Goal: Task Accomplishment & Management: Use online tool/utility

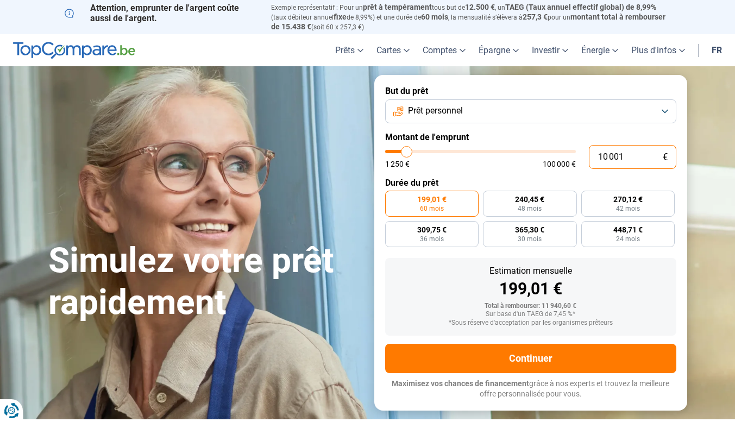
click at [636, 156] on input "10 001" at bounding box center [632, 157] width 87 height 24
drag, startPoint x: 629, startPoint y: 155, endPoint x: 559, endPoint y: 155, distance: 70.1
click at [559, 155] on div "10 001 € 1 250 € 100 000 €" at bounding box center [530, 157] width 291 height 24
type input "10000"
radio input "true"
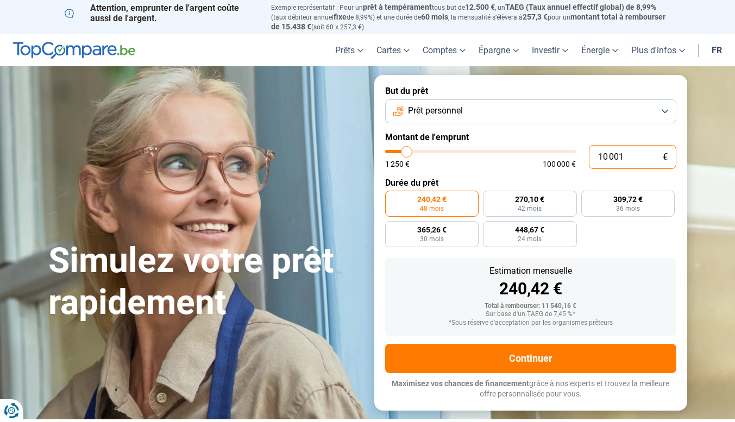
type input "7"
type input "1250"
type input "70"
type input "1250"
type input "700"
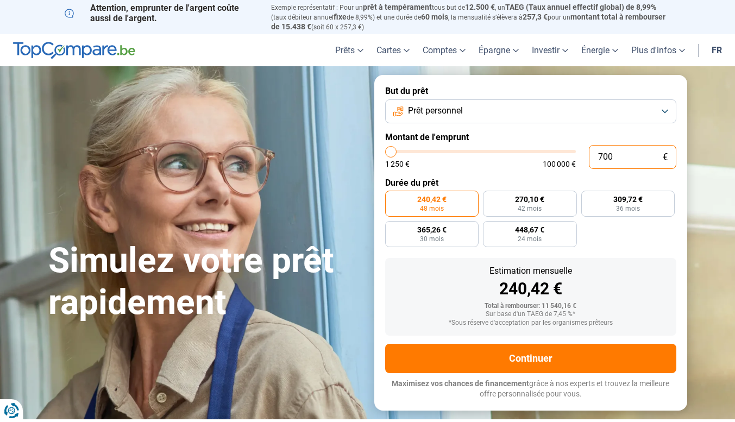
type input "1250"
type input "7 000"
type input "7000"
radio input "true"
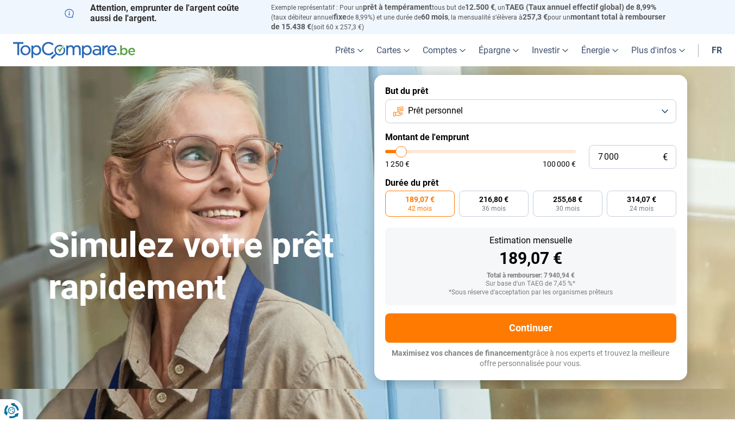
click at [650, 255] on div "189,07 €" at bounding box center [531, 259] width 274 height 16
type input "8 750"
type input "8750"
type input "9 000"
type input "9000"
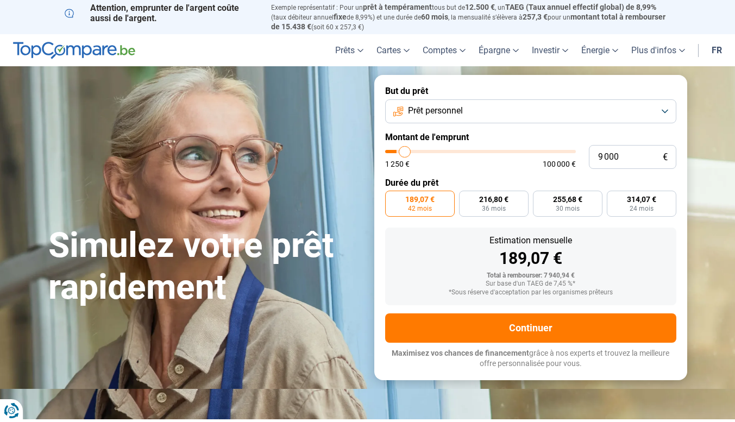
type input "9 250"
type input "9250"
type input "9 750"
type input "9750"
type input "10 000"
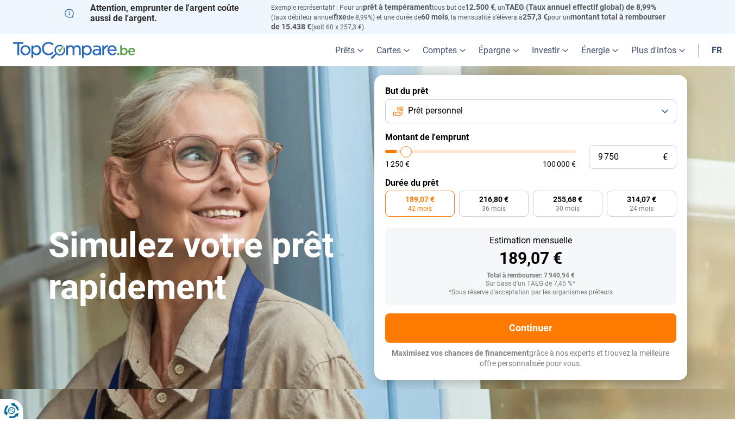
type input "10000"
type input "10 250"
type input "10250"
type input "10 500"
type input "10500"
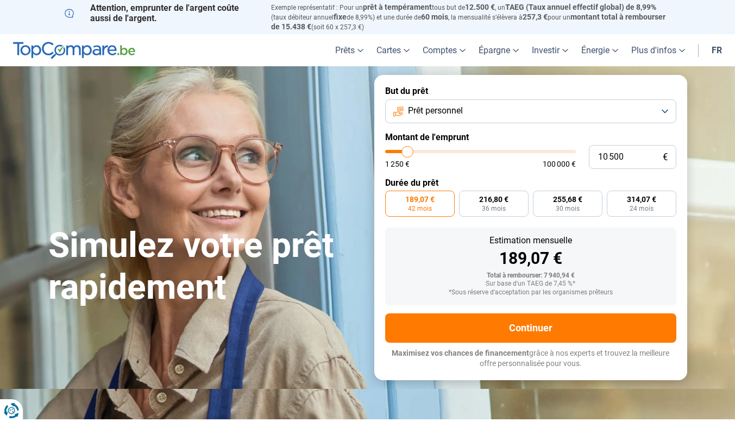
type input "10 750"
type input "10750"
type input "11 000"
type input "11000"
type input "11 250"
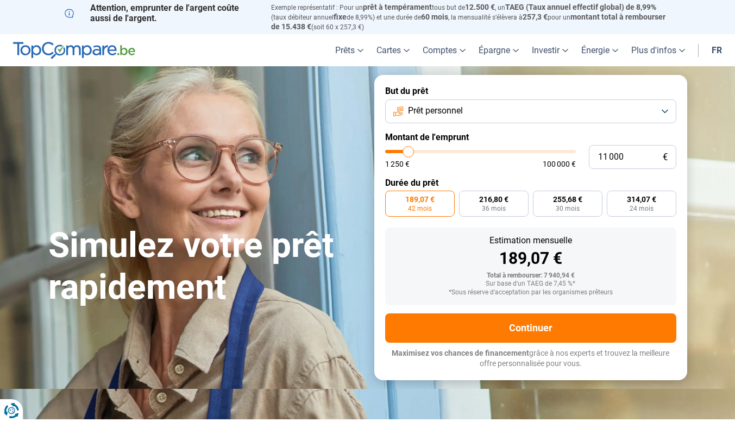
type input "11250"
type input "11 000"
type input "11000"
type input "10 500"
type input "10500"
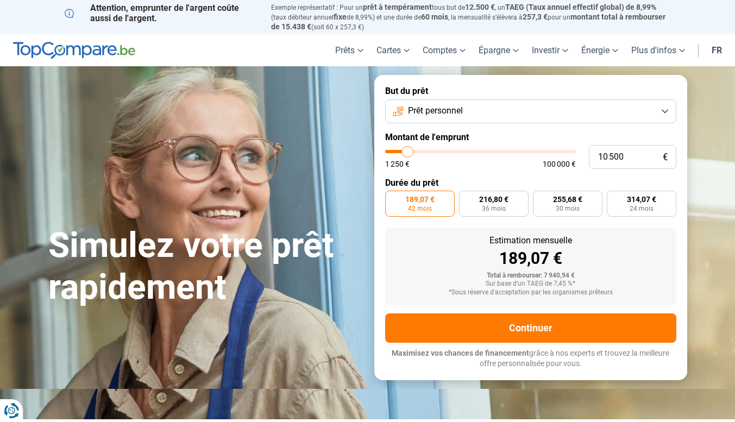
type input "10 250"
type input "10250"
type input "10 000"
type input "10000"
type input "9 750"
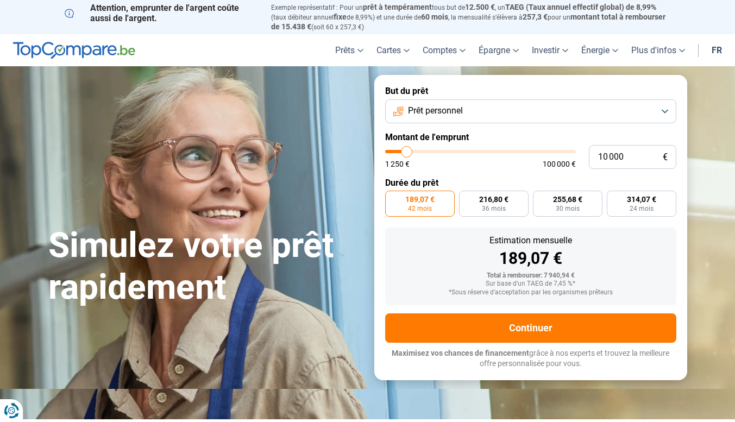
type input "9750"
type input "9 500"
type input "9500"
type input "9 250"
type input "9250"
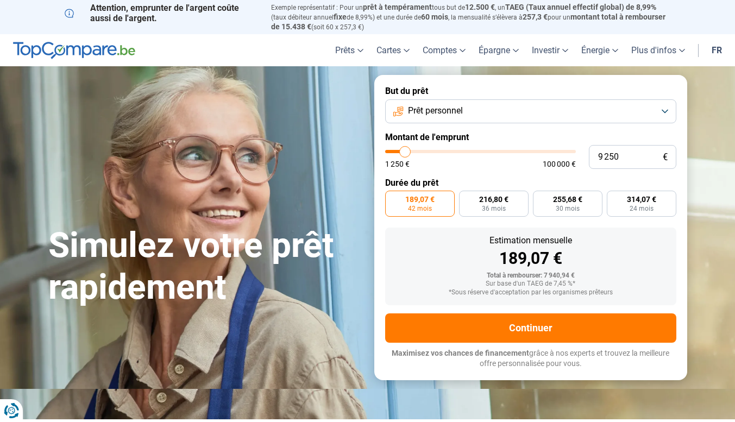
type input "9 000"
type input "9000"
type input "8 750"
type input "8750"
type input "8 500"
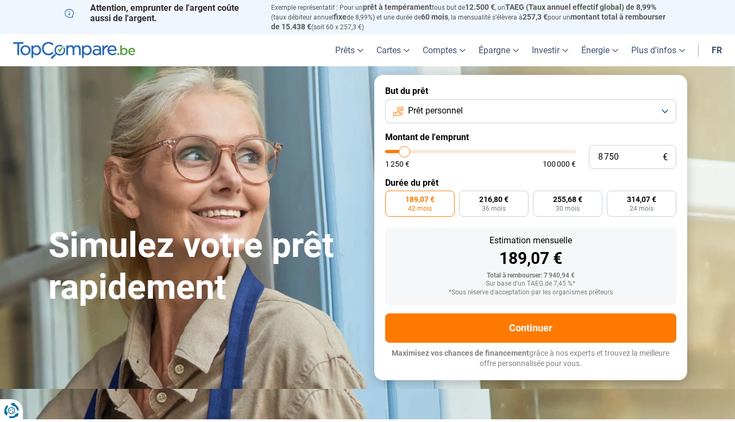
type input "8500"
type input "8 250"
type input "8250"
type input "8 000"
type input "8000"
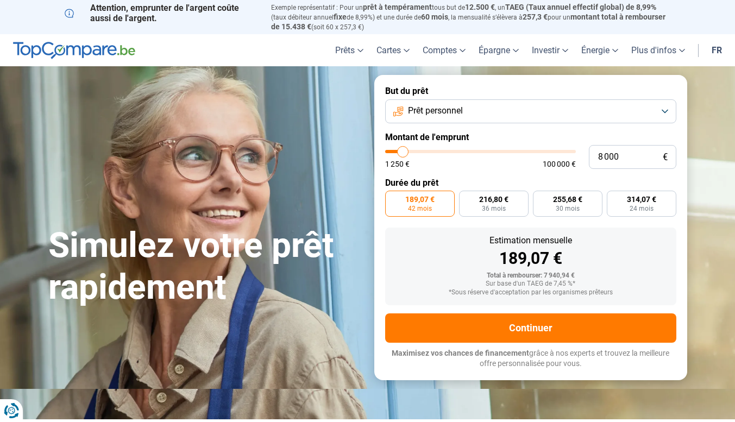
type input "7 750"
type input "7750"
type input "7 500"
type input "7500"
type input "7 250"
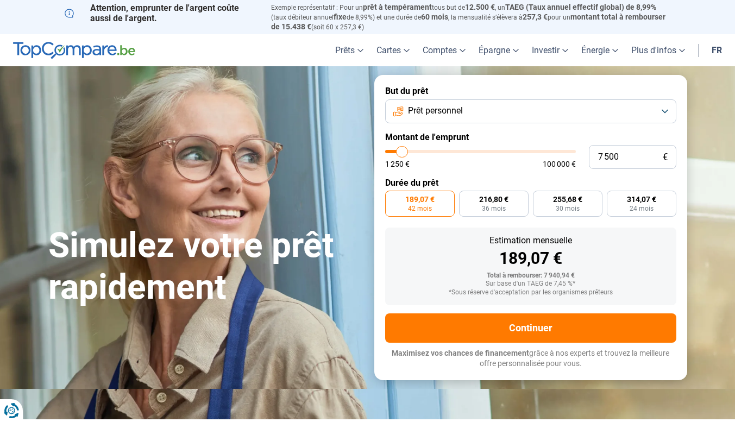
type input "7250"
type input "6 750"
type input "6750"
type input "6 500"
type input "6500"
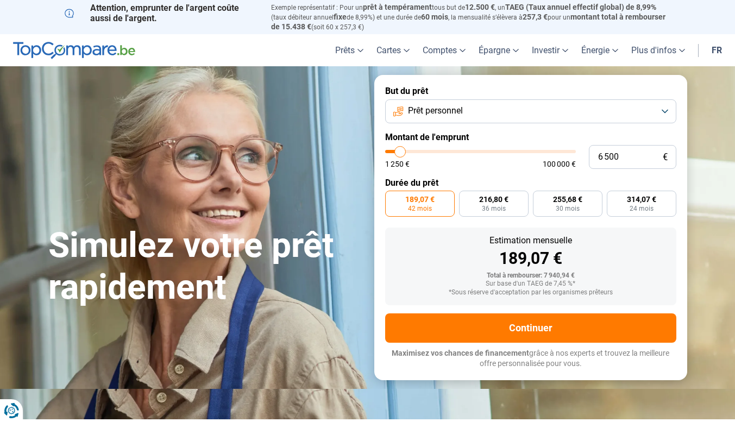
type input "6 750"
type input "6750"
type input "7 000"
type input "7000"
type input "7 250"
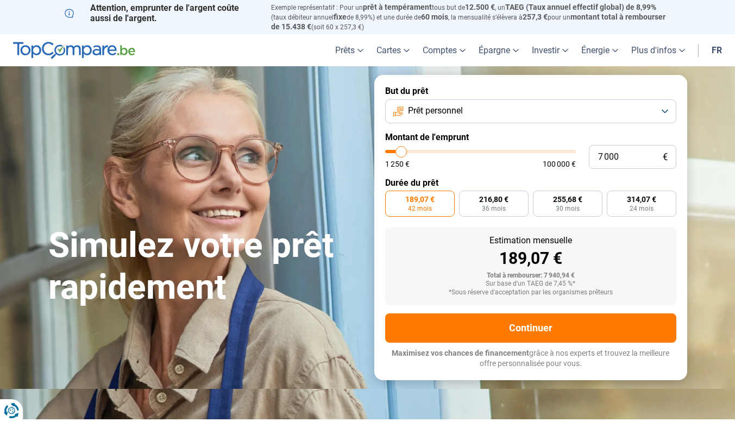
type input "7250"
type input "7 500"
type input "7500"
click at [403, 153] on input "range" at bounding box center [480, 151] width 191 height 3
click at [494, 199] on span "232,29 €" at bounding box center [493, 200] width 29 height 8
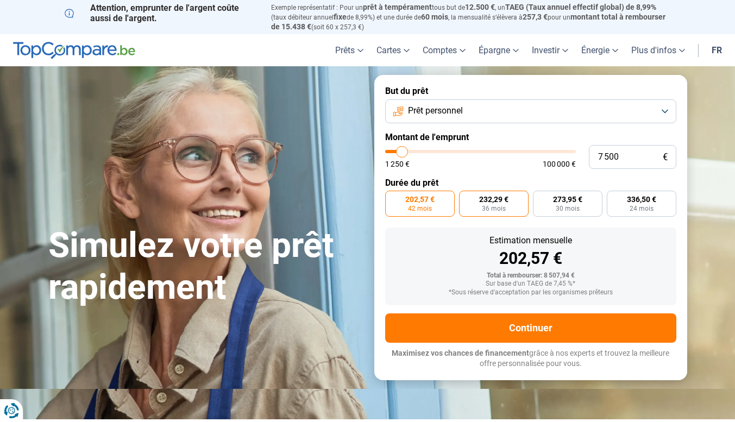
click at [466, 198] on input "232,29 € 36 mois" at bounding box center [462, 194] width 7 height 7
radio input "true"
click at [561, 207] on span "30 mois" at bounding box center [568, 208] width 24 height 7
click at [540, 198] on input "273,95 € 30 mois" at bounding box center [536, 194] width 7 height 7
radio input "true"
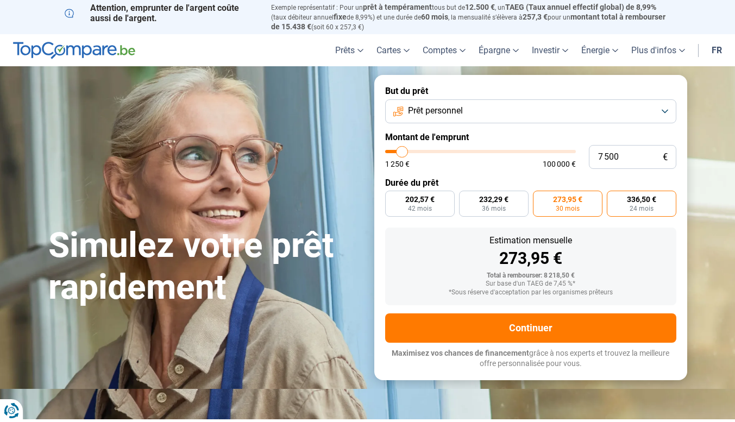
click at [647, 208] on span "24 mois" at bounding box center [642, 208] width 24 height 7
click at [614, 198] on input "336,50 € 24 mois" at bounding box center [610, 194] width 7 height 7
radio input "true"
drag, startPoint x: 625, startPoint y: 160, endPoint x: 578, endPoint y: 159, distance: 47.8
click at [578, 159] on div "7 500 € 1 250 € 100 000 €" at bounding box center [530, 157] width 291 height 24
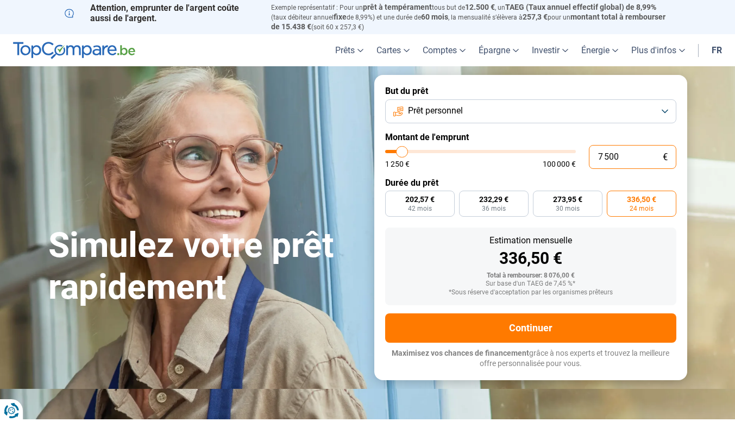
type input "5"
type input "1250"
type input "50"
type input "1250"
type input "500"
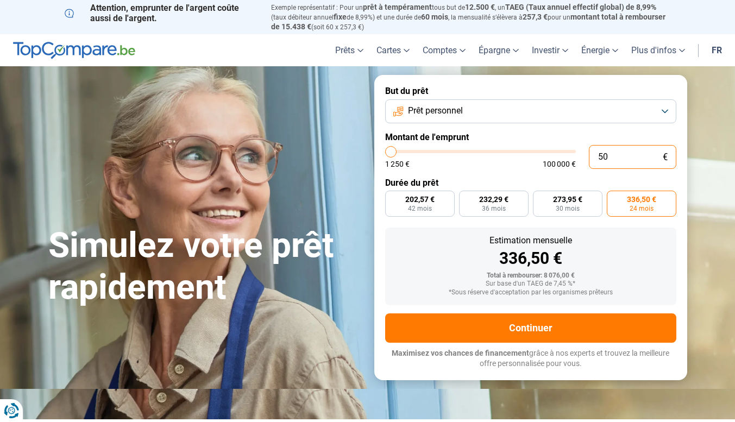
type input "1250"
type input "5 000"
type input "5000"
radio input "true"
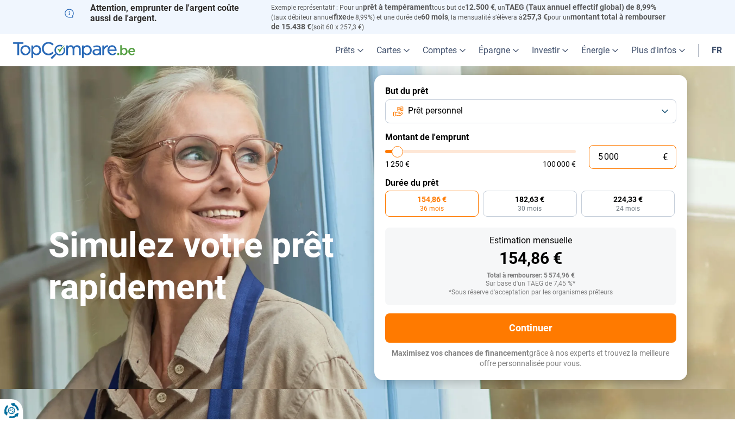
type input "5 000"
click at [560, 174] on form "But du prêt Prêt personnel Montant de l'emprunt 5 000 € 1 250 € 100 000 € Durée…" at bounding box center [530, 227] width 313 height 305
